Goal: Task Accomplishment & Management: Use online tool/utility

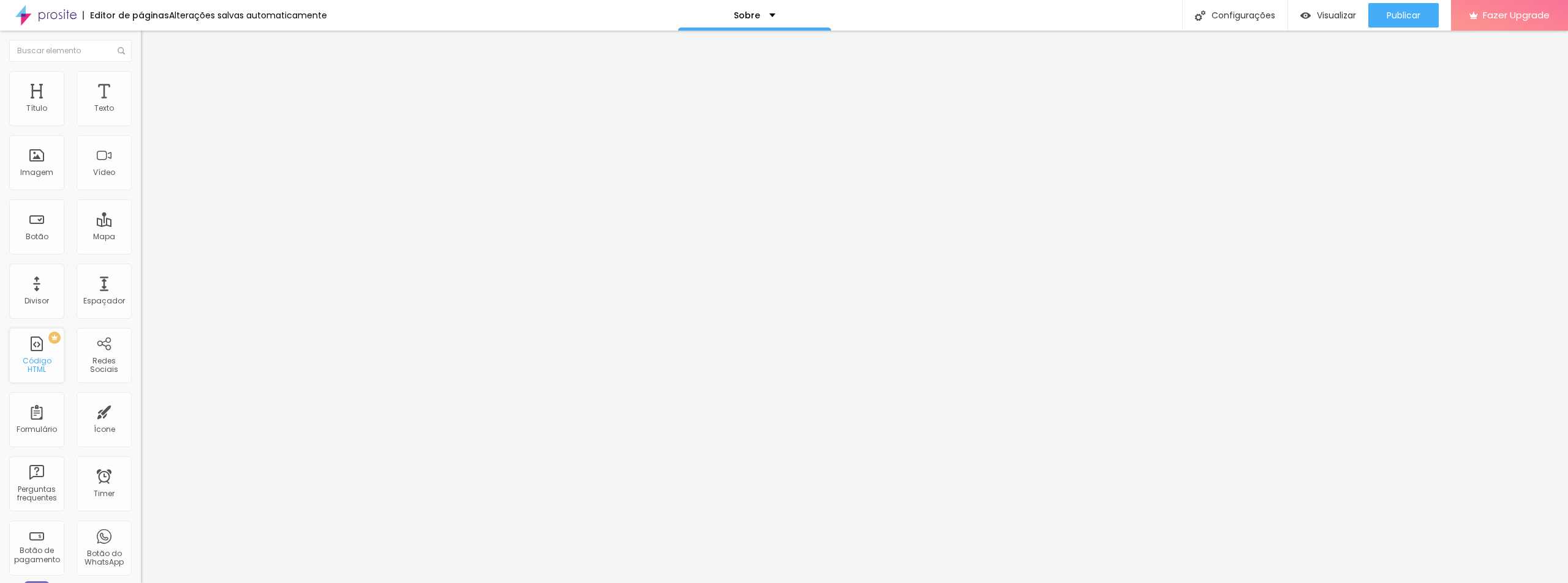
click at [42, 358] on div "PREMIUM Código HTML" at bounding box center [36, 355] width 55 height 55
click at [39, 353] on div "PREMIUM Código HTML" at bounding box center [36, 355] width 55 height 55
click at [42, 365] on div "Código HTML" at bounding box center [36, 365] width 48 height 18
click at [41, 13] on img at bounding box center [46, 15] width 61 height 31
